Goal: Transaction & Acquisition: Purchase product/service

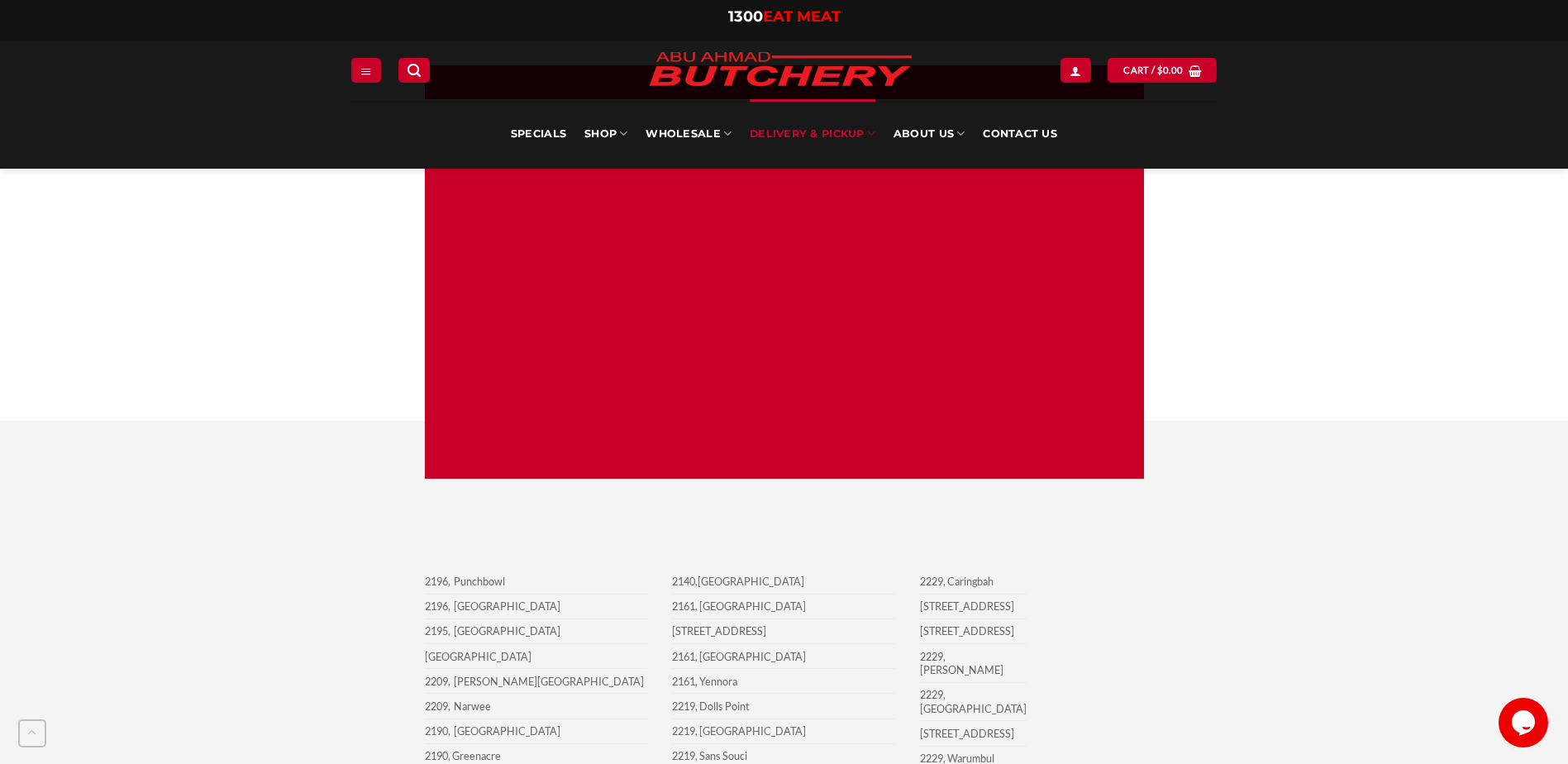
scroll to position [1172, 0]
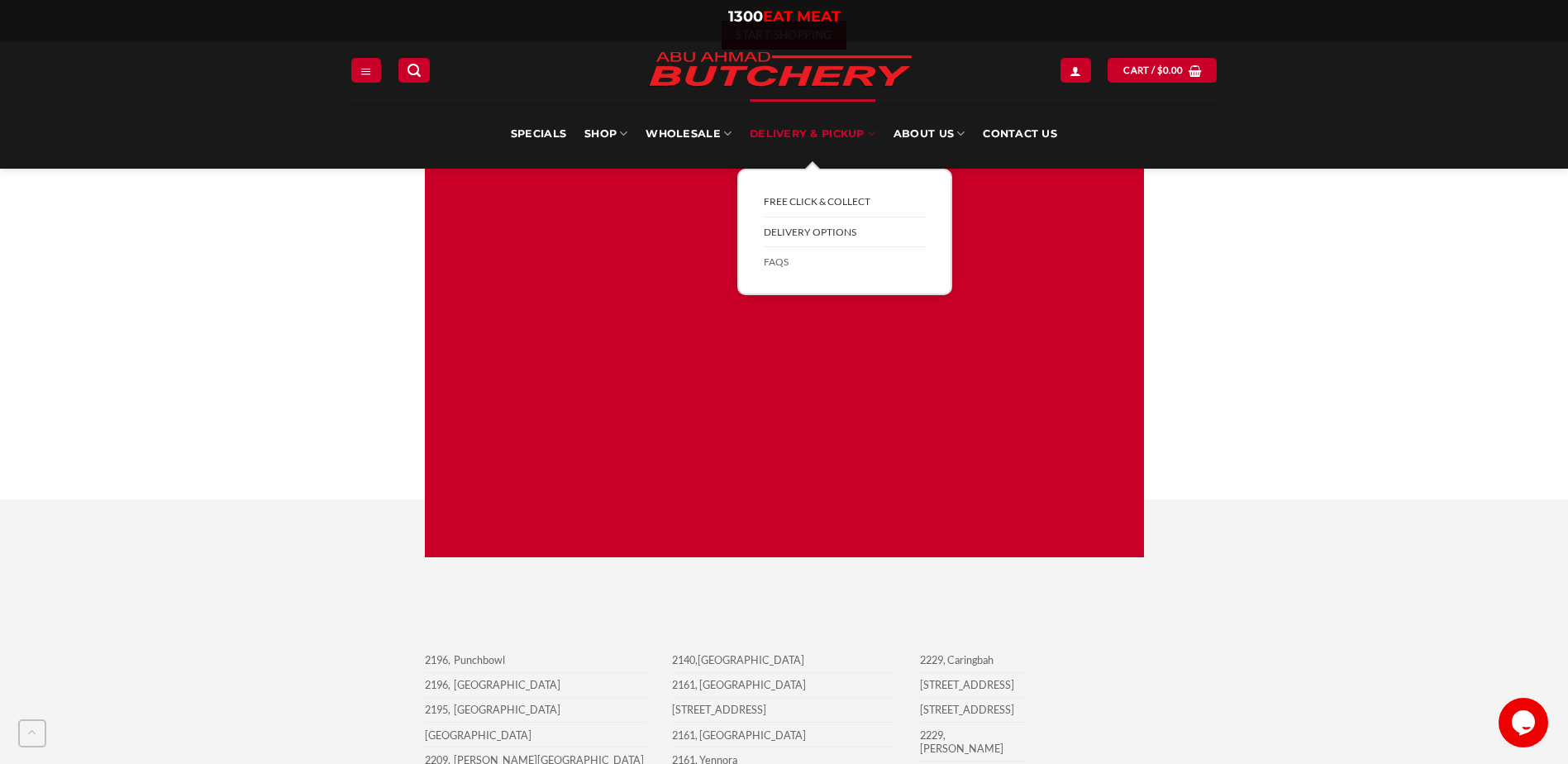
click at [848, 205] on link "FREE Click & Collect" at bounding box center [845, 202] width 162 height 31
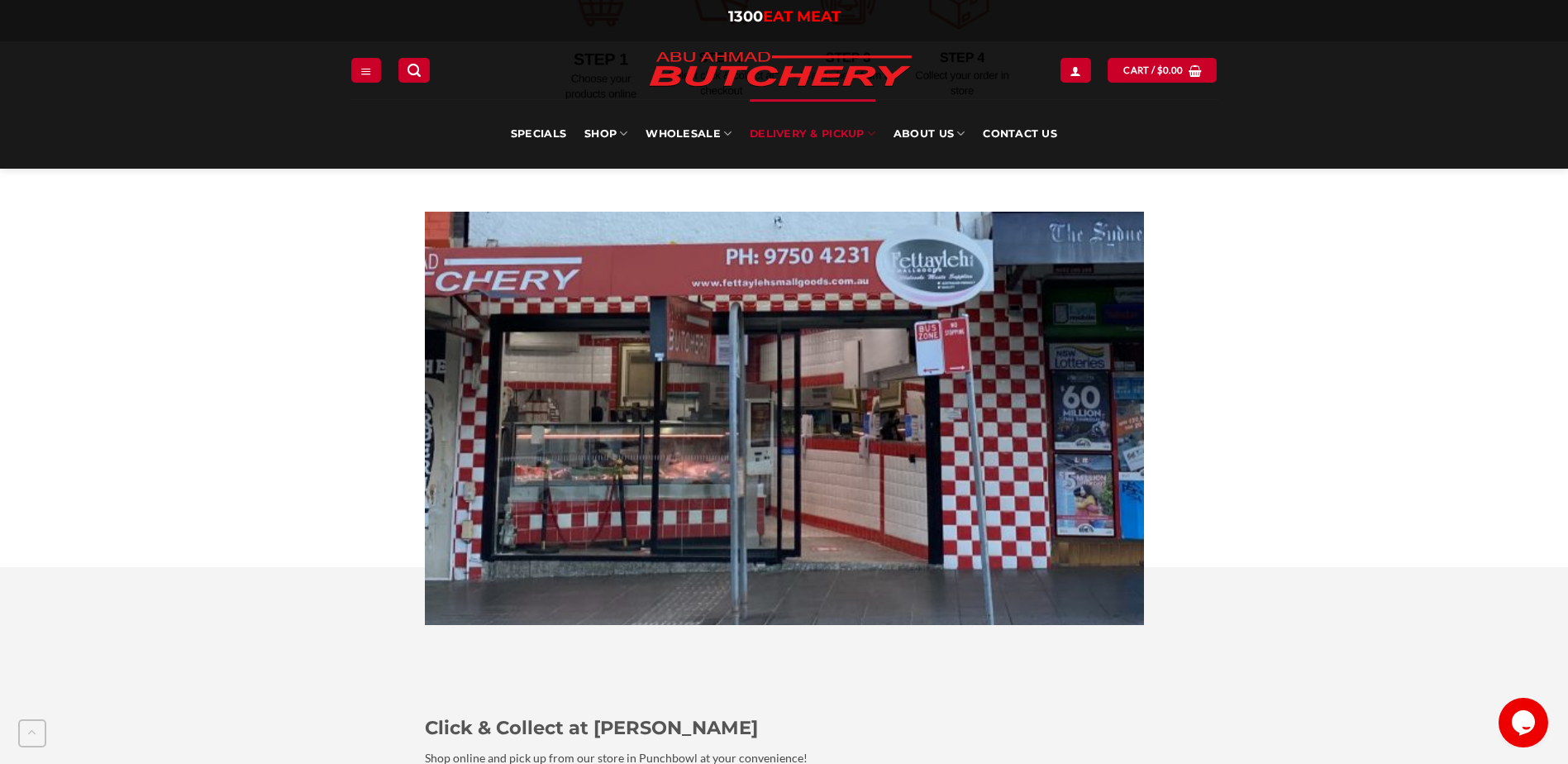
scroll to position [579, 0]
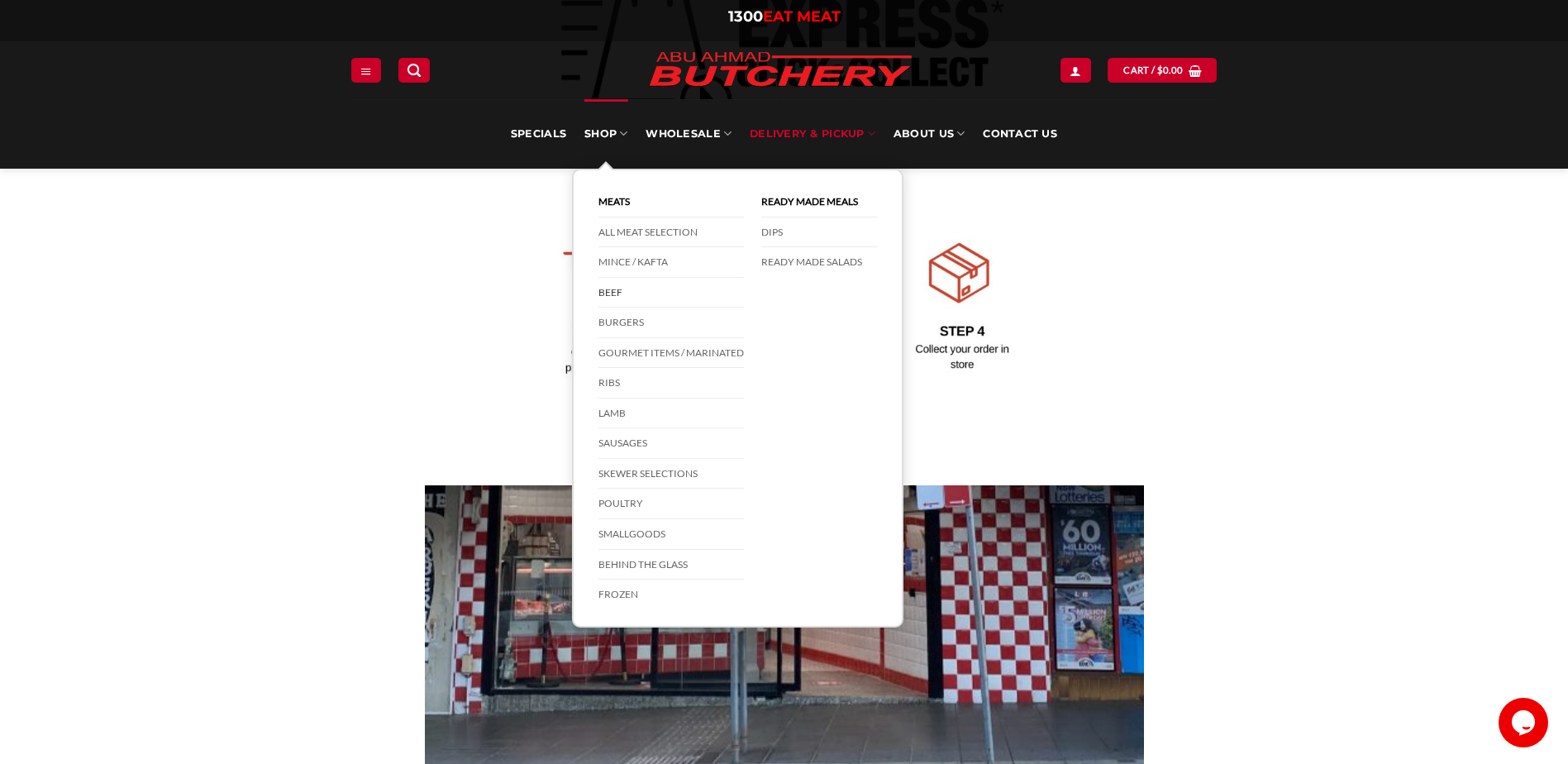
click at [621, 292] on link "Beef" at bounding box center [671, 293] width 145 height 31
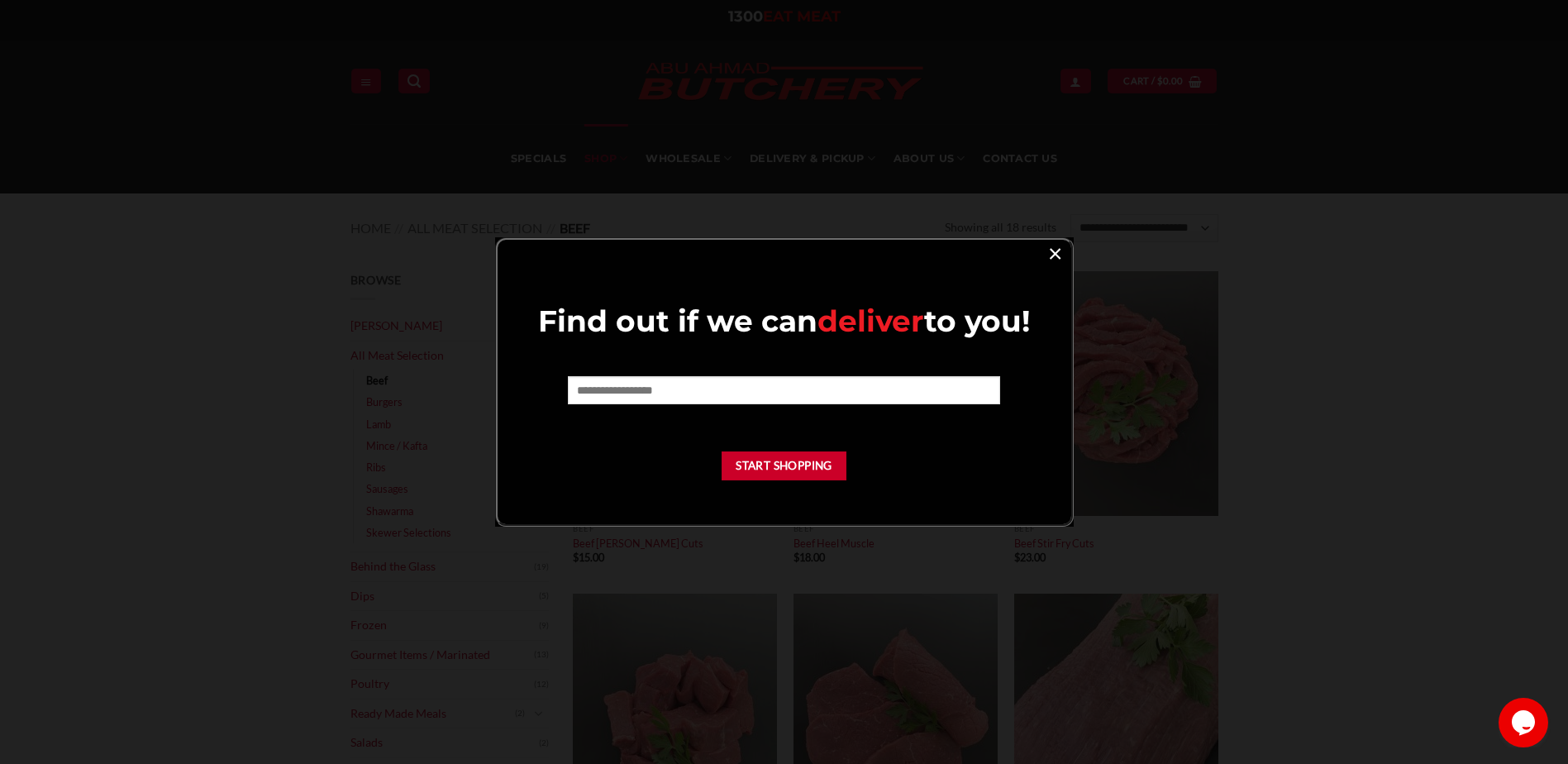
click at [1055, 254] on link "×" at bounding box center [1055, 252] width 24 height 23
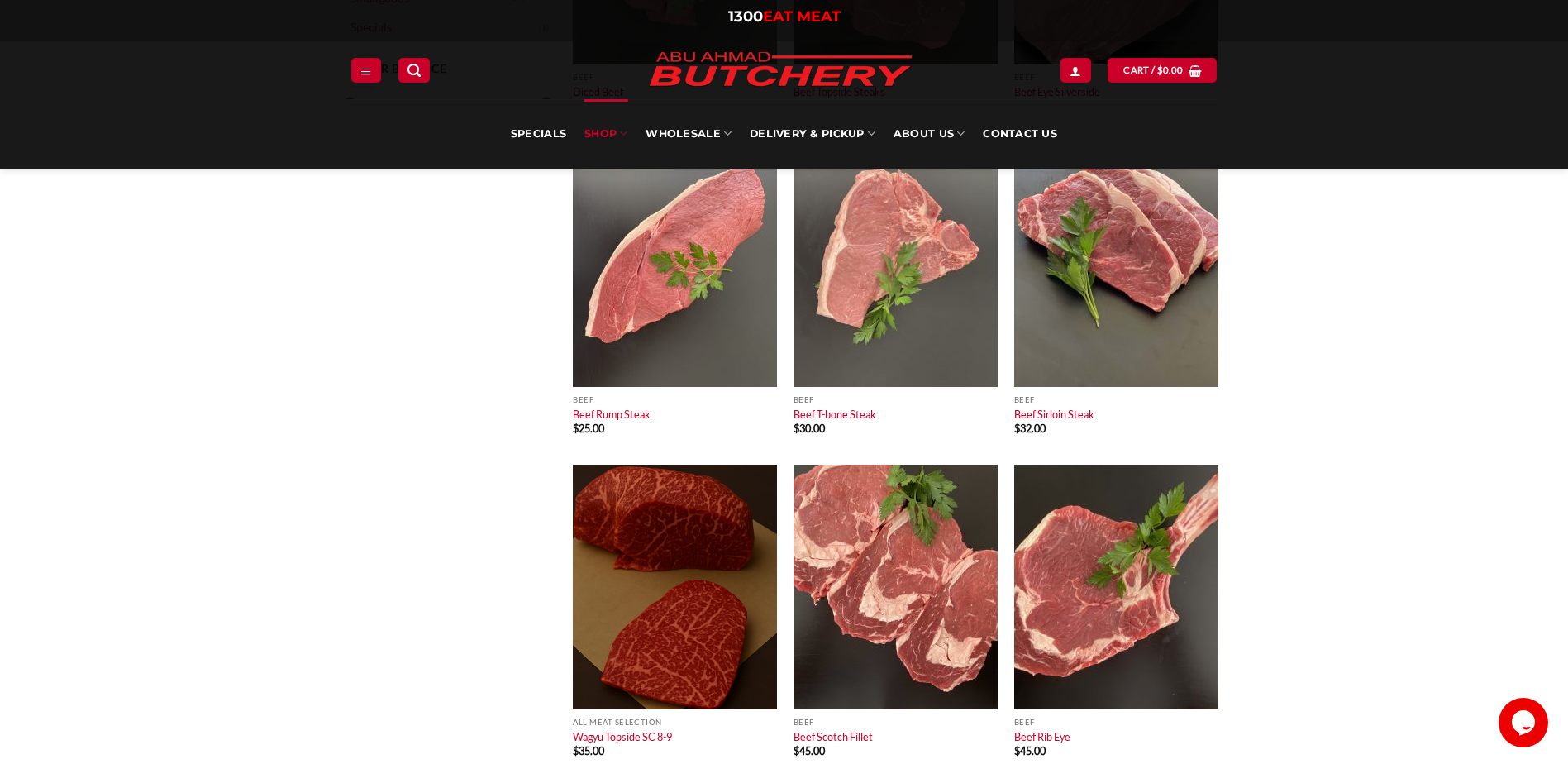
scroll to position [744, 0]
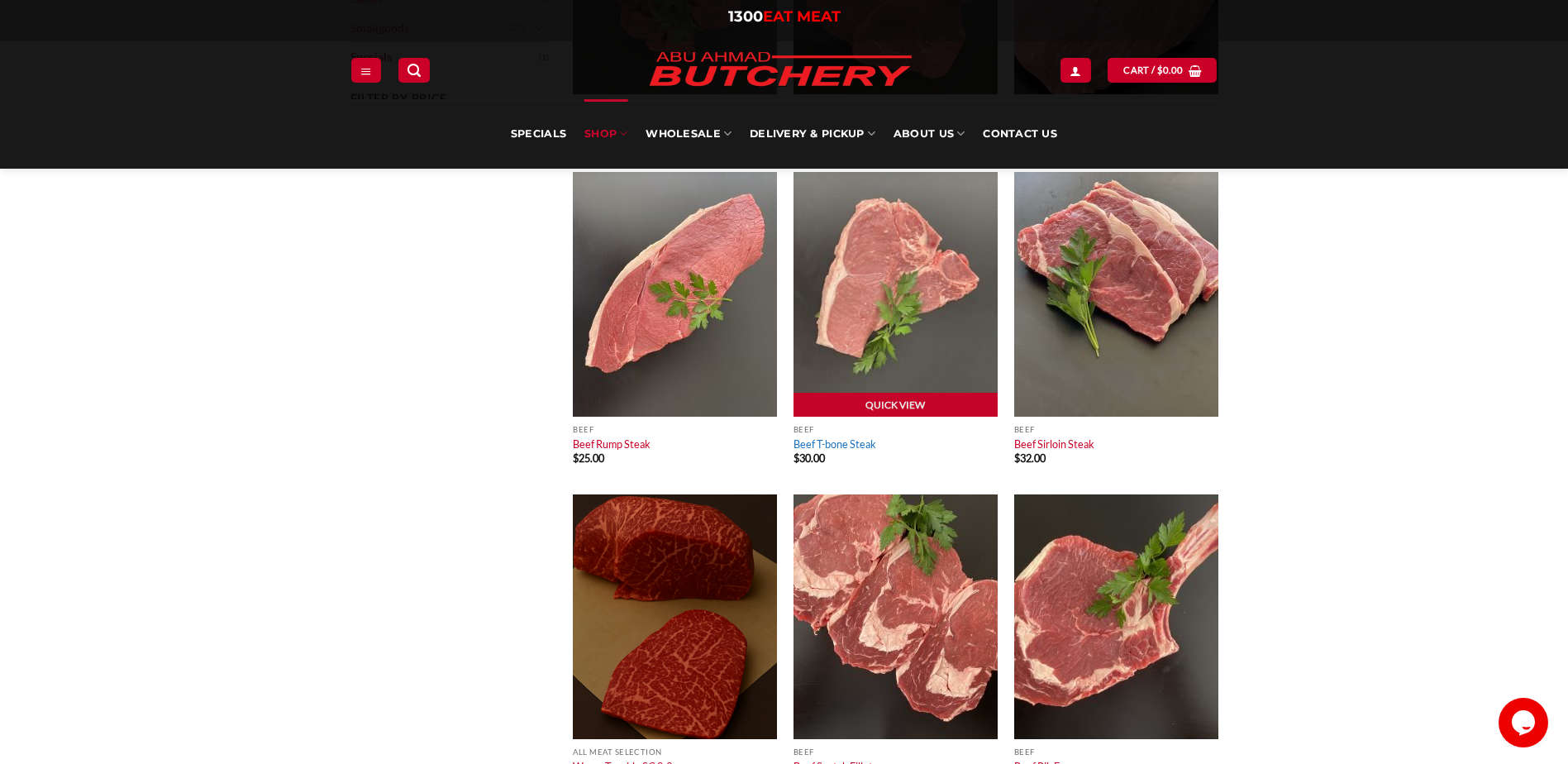
click at [860, 447] on link "Beef T-bone Steak" at bounding box center [835, 444] width 83 height 13
